Goal: Information Seeking & Learning: Learn about a topic

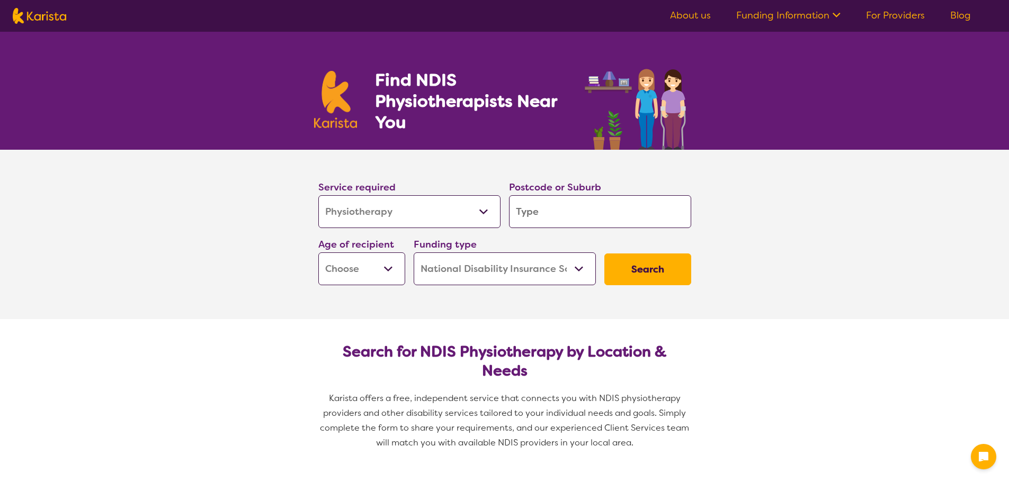
select select "Physiotherapy"
select select "NDIS"
select select "Physiotherapy"
select select "NDIS"
click at [549, 218] on input "search" at bounding box center [600, 211] width 182 height 33
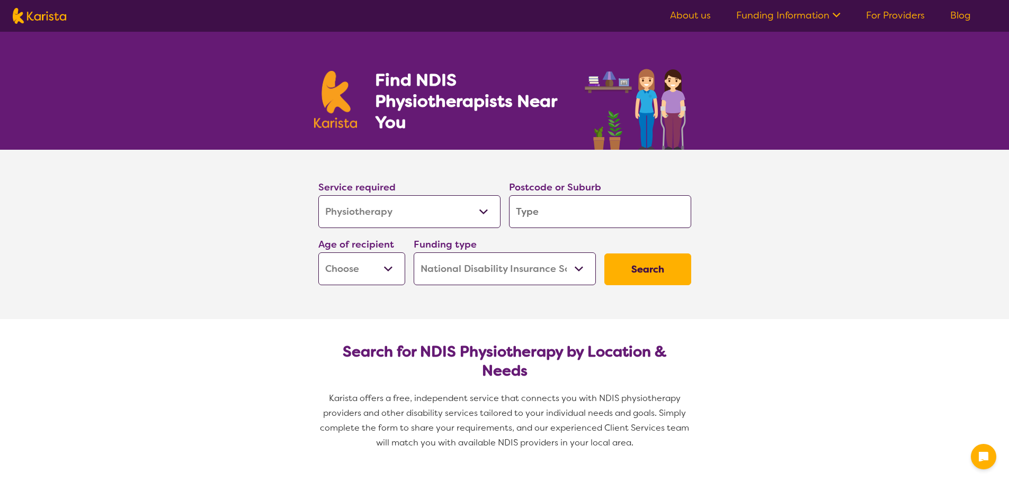
click at [549, 218] on input "search" at bounding box center [600, 211] width 182 height 33
type input "6"
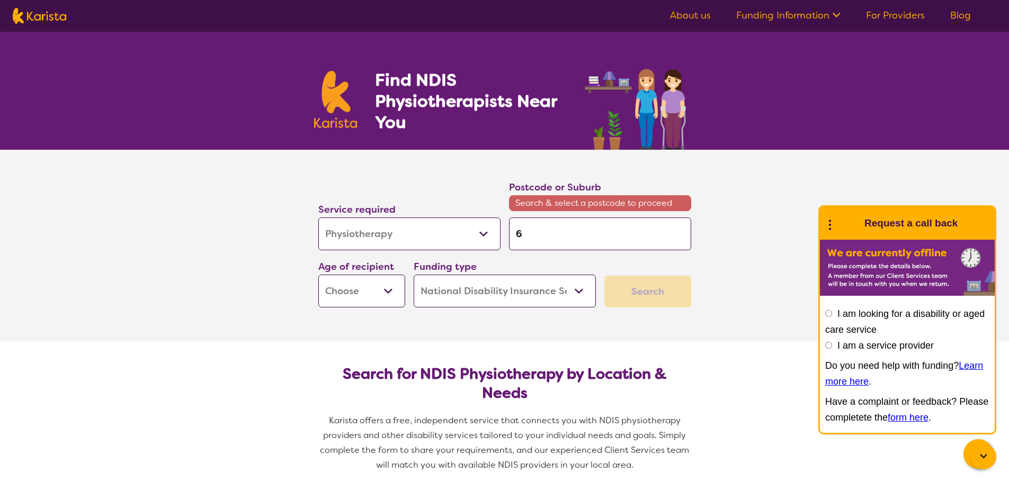
type input "62"
type input "621"
type input "62110"
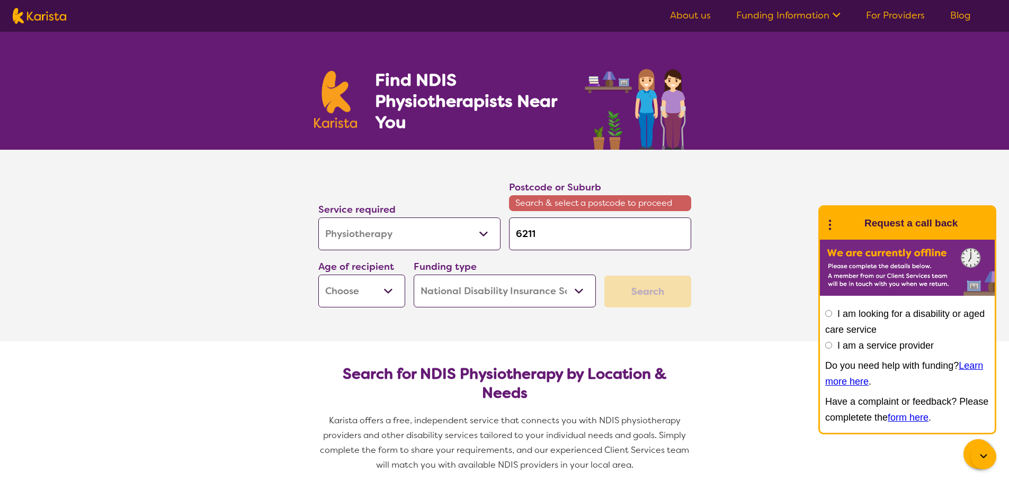
type input "62110"
type input "6211"
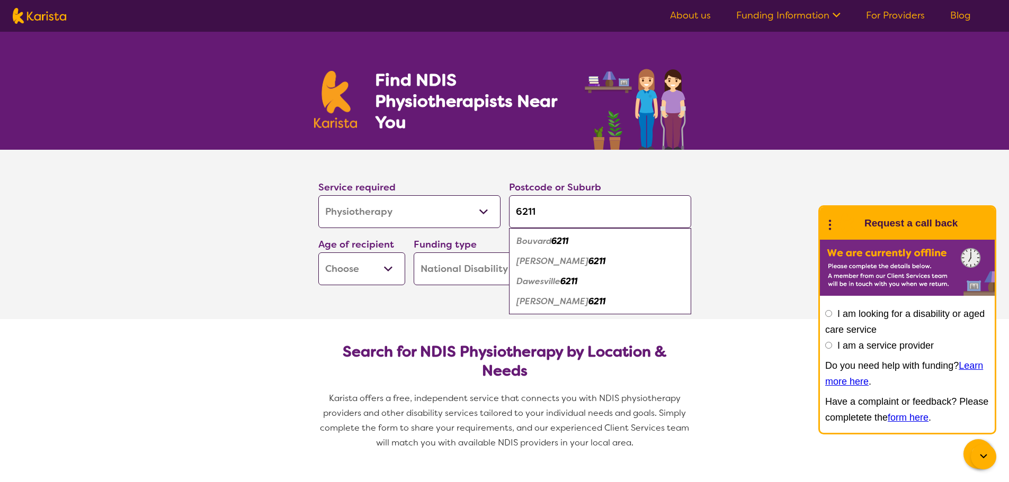
type input "6211"
click at [543, 281] on em "Dawesville" at bounding box center [538, 281] width 44 height 11
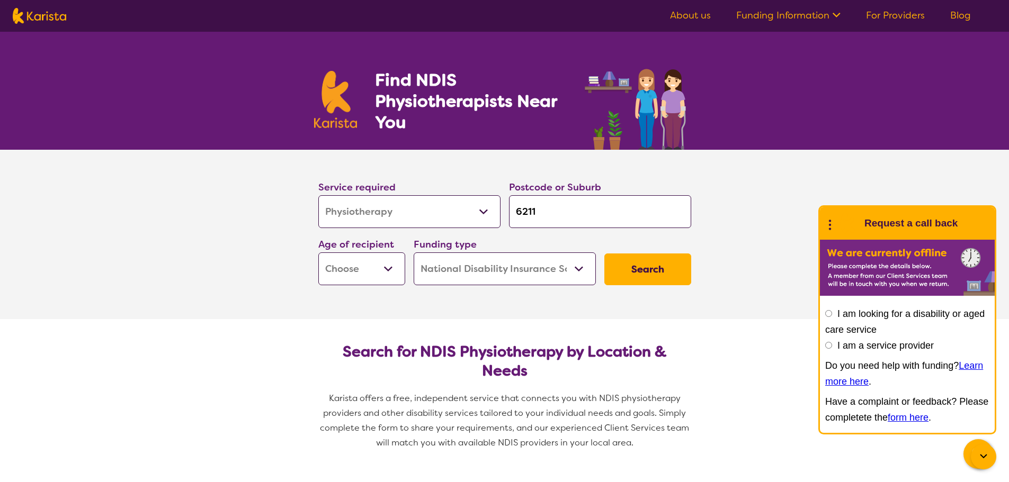
click at [390, 273] on select "Early Childhood - 0 to 9 Child - 10 to 11 Adolescent - 12 to 17 Adult - 18 to 6…" at bounding box center [361, 269] width 87 height 33
select select "EC"
click at [318, 253] on select "Early Childhood - 0 to 9 Child - 10 to 11 Adolescent - 12 to 17 Adult - 18 to 6…" at bounding box center [361, 269] width 87 height 33
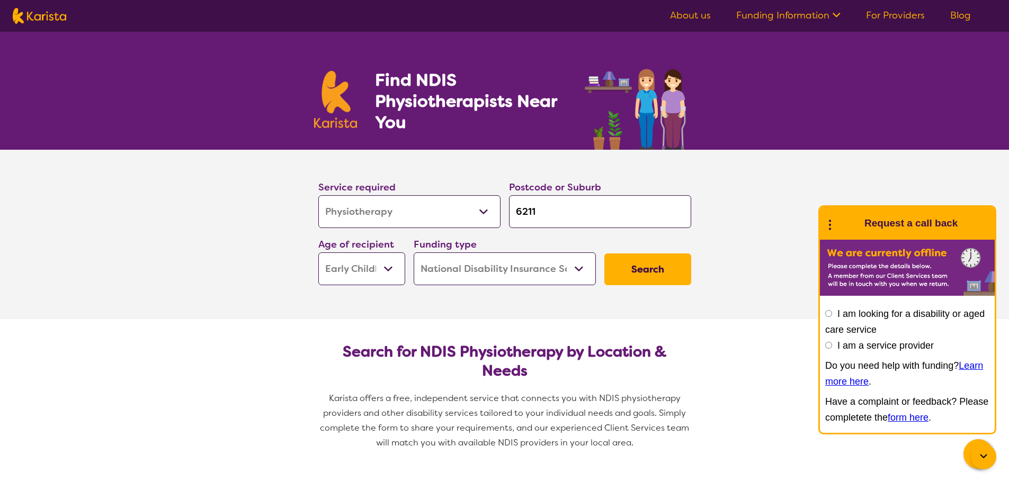
select select "EC"
click at [394, 310] on section "Service required Allied Health Assistant Assessment ([MEDICAL_DATA] or [MEDICAL…" at bounding box center [505, 234] width 424 height 169
click at [637, 274] on button "Search" at bounding box center [647, 270] width 87 height 32
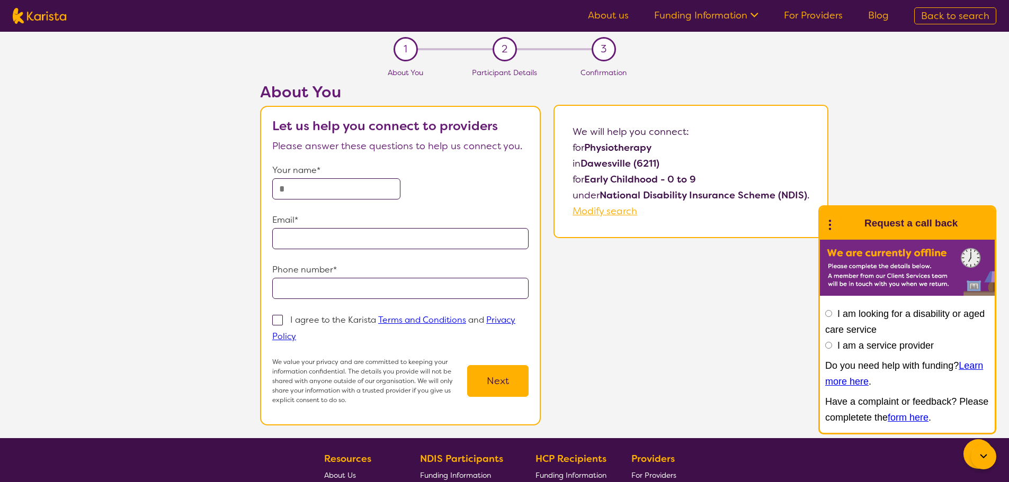
select select "Physiotherapy"
select select "EC"
select select "NDIS"
select select "Physiotherapy"
select select "EC"
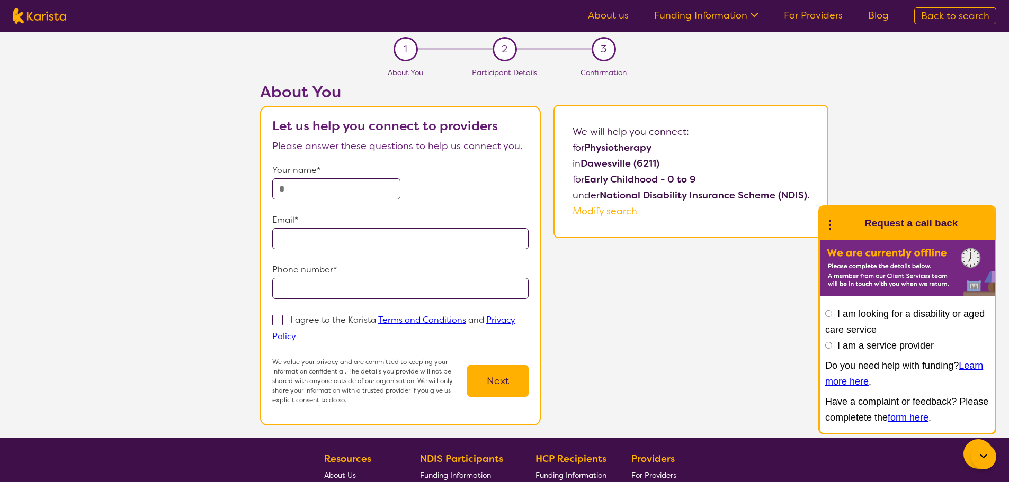
select select "NDIS"
